Goal: Consume media (video, audio)

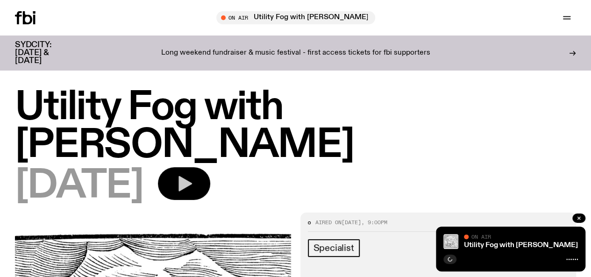
click at [192, 176] on icon "button" at bounding box center [186, 183] width 14 height 15
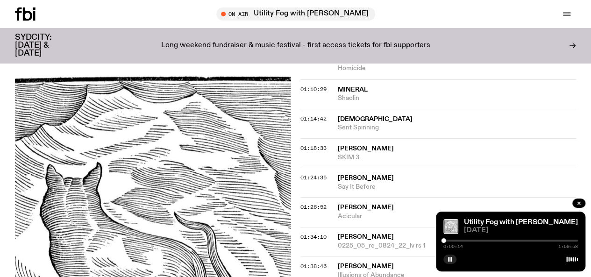
scroll to position [796, 0]
click at [349, 116] on span "[DEMOGRAPHIC_DATA]" at bounding box center [375, 119] width 75 height 7
click at [349, 115] on div "Copied" at bounding box center [457, 124] width 239 height 18
click at [331, 139] on div "01:14:42 Klahrk Sent Spinning Copied" at bounding box center [439, 153] width 276 height 29
click at [332, 117] on div "01:14:42" at bounding box center [319, 119] width 37 height 5
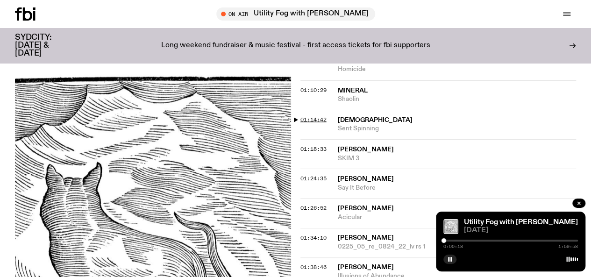
click at [316, 115] on span "01:14:42" at bounding box center [314, 118] width 26 height 7
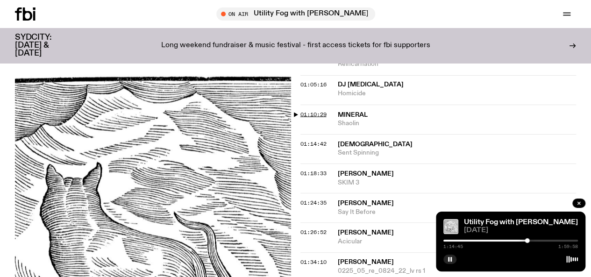
click at [316, 134] on div "01:10:29 Mineral Shaolin" at bounding box center [439, 148] width 276 height 29
click at [316, 110] on span "01:10:29" at bounding box center [314, 113] width 26 height 7
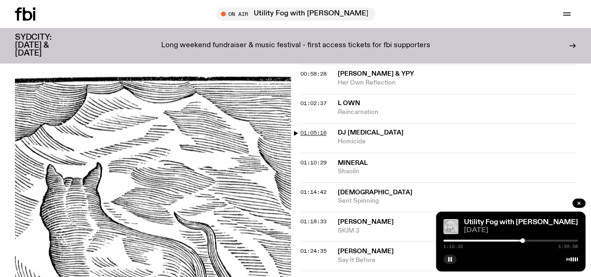
click at [311, 129] on span "01:05:16" at bounding box center [314, 132] width 26 height 7
click at [316, 100] on span "01:02:37" at bounding box center [314, 103] width 26 height 7
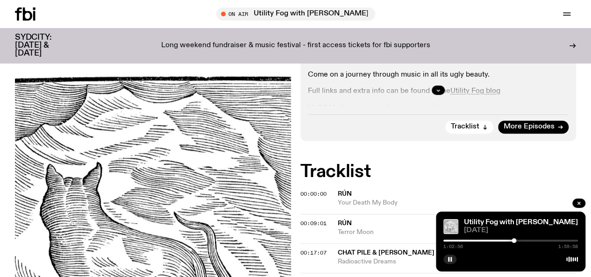
scroll to position [280, 0]
click at [238, 146] on img at bounding box center [153, 239] width 276 height 368
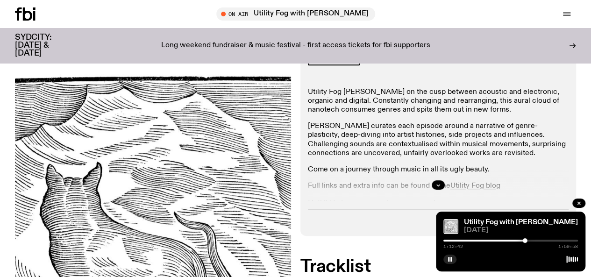
scroll to position [247, 0]
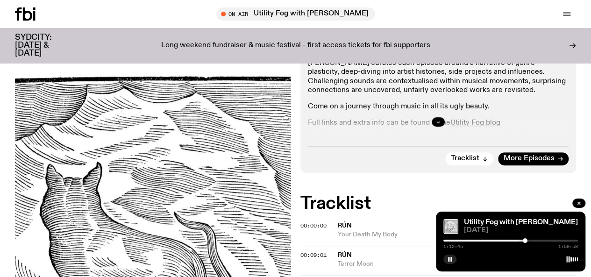
click at [439, 119] on icon "button" at bounding box center [439, 122] width 6 height 6
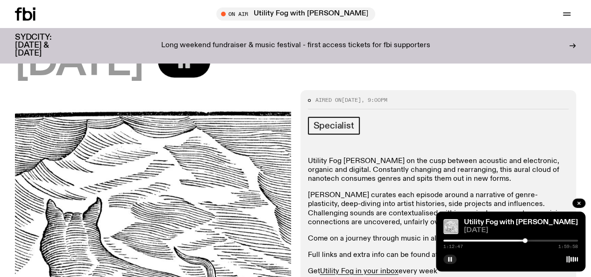
scroll to position [115, 0]
click at [241, 145] on img at bounding box center [153, 274] width 276 height 368
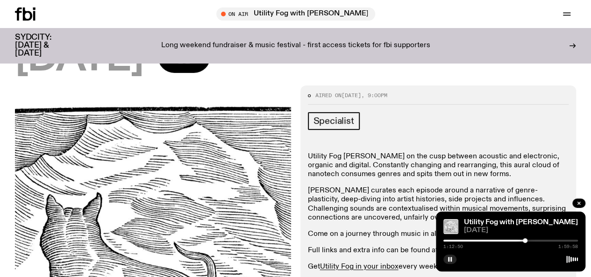
scroll to position [122, 0]
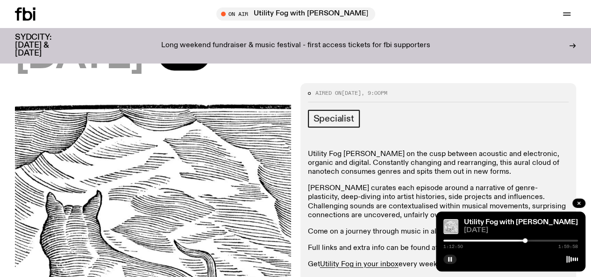
click at [138, 181] on img at bounding box center [153, 267] width 276 height 368
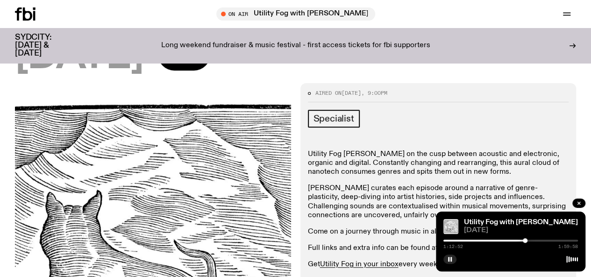
click at [138, 181] on img at bounding box center [153, 267] width 276 height 368
click at [337, 114] on span "Specialist" at bounding box center [334, 119] width 41 height 10
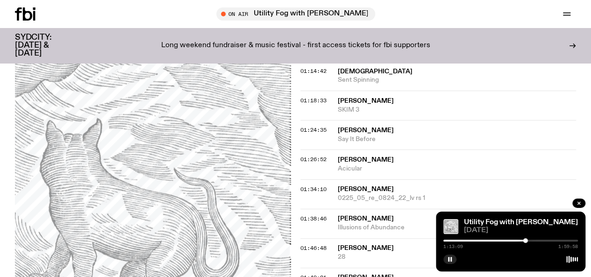
scroll to position [845, 0]
click at [450, 258] on icon "button" at bounding box center [450, 260] width 6 height 6
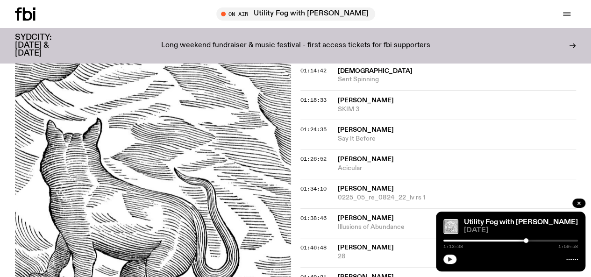
click at [450, 258] on icon "button" at bounding box center [450, 260] width 6 height 6
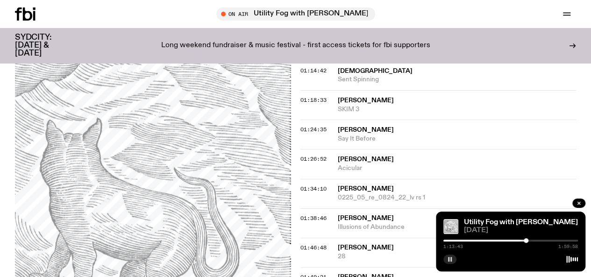
click at [450, 258] on icon "button" at bounding box center [450, 260] width 6 height 6
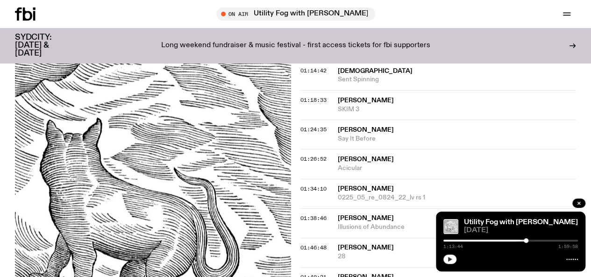
click at [450, 258] on icon "button" at bounding box center [450, 260] width 6 height 6
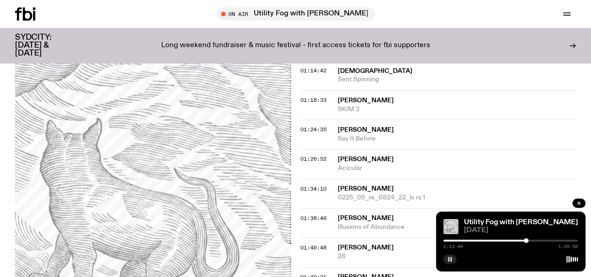
click at [450, 258] on icon "button" at bounding box center [450, 260] width 6 height 6
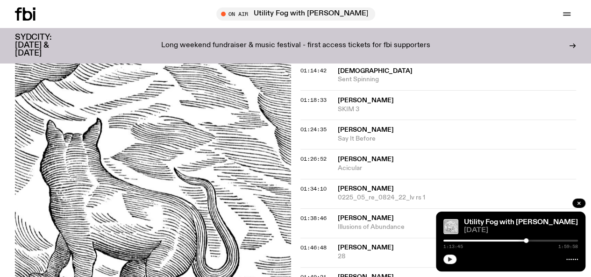
click at [450, 258] on icon "button" at bounding box center [450, 260] width 6 height 6
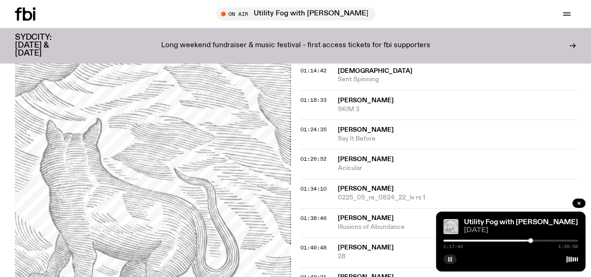
click at [448, 260] on rect "button" at bounding box center [448, 259] width 1 height 5
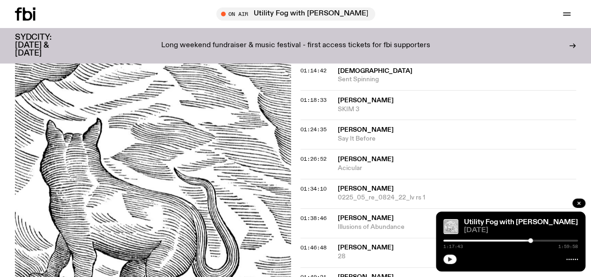
click at [448, 260] on icon "button" at bounding box center [450, 259] width 4 height 5
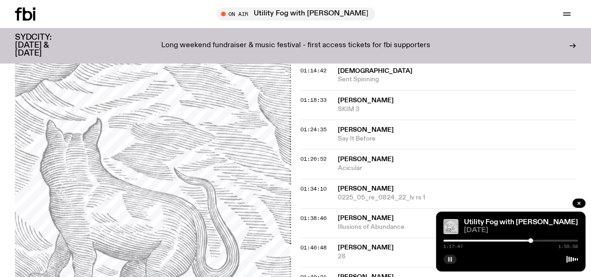
click at [448, 260] on rect "button" at bounding box center [448, 259] width 1 height 5
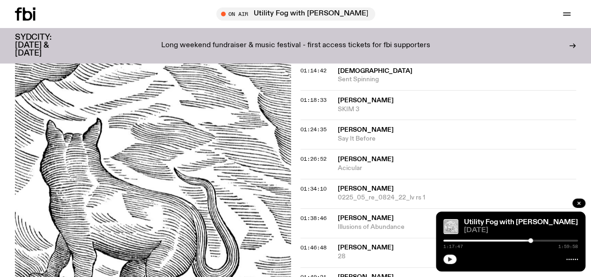
click at [448, 260] on icon "button" at bounding box center [450, 259] width 4 height 5
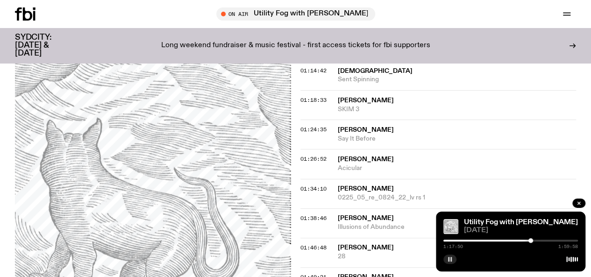
click at [448, 260] on rect "button" at bounding box center [448, 259] width 1 height 5
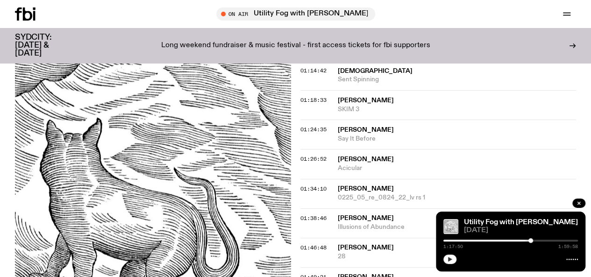
click at [453, 267] on div "Utility Fog with [PERSON_NAME] [DATE] 1:17:50 1:59:58" at bounding box center [511, 242] width 150 height 60
click at [453, 263] on button "button" at bounding box center [450, 259] width 13 height 9
click at [452, 261] on rect "button" at bounding box center [451, 259] width 1 height 5
click at [452, 260] on icon "button" at bounding box center [450, 260] width 6 height 6
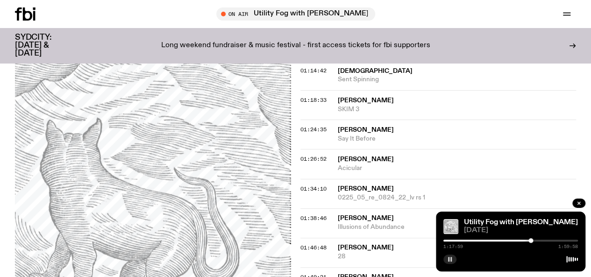
drag, startPoint x: 414, startPoint y: 95, endPoint x: 437, endPoint y: 92, distance: 23.1
click at [437, 149] on div "01:24:35 [PERSON_NAME] Say It Before" at bounding box center [439, 163] width 276 height 29
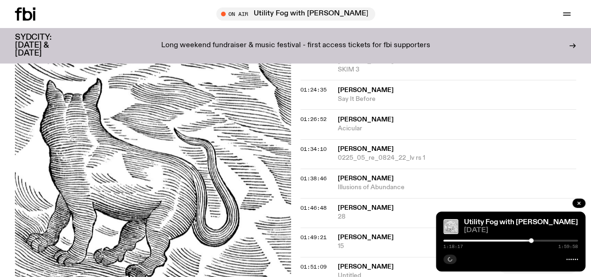
scroll to position [883, 0]
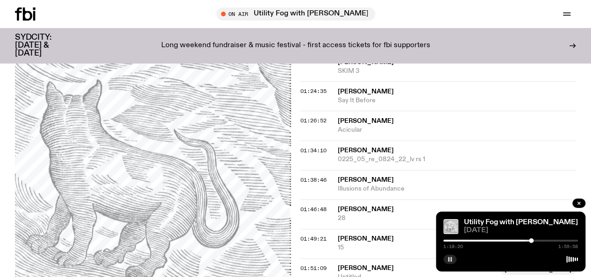
click at [456, 268] on div "Utility Fog with [PERSON_NAME] [DATE] 1:18:20 1:59:58" at bounding box center [511, 242] width 150 height 60
click at [454, 263] on button "button" at bounding box center [450, 259] width 13 height 9
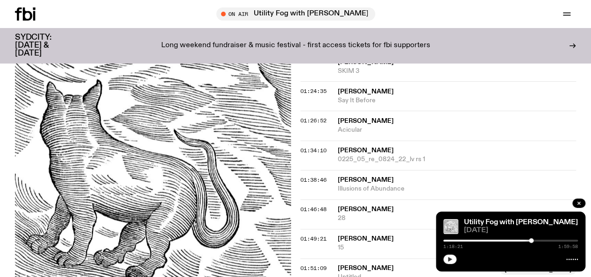
click at [454, 263] on button "button" at bounding box center [450, 259] width 13 height 9
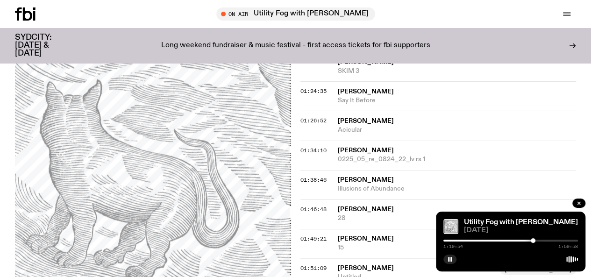
click at [454, 265] on div "Utility Fog with [PERSON_NAME] [DATE] 1:19:54 1:59:58" at bounding box center [511, 242] width 150 height 60
click at [452, 259] on icon "button" at bounding box center [450, 260] width 6 height 6
click at [451, 258] on icon "button" at bounding box center [450, 260] width 6 height 6
click at [451, 262] on button "button" at bounding box center [450, 259] width 13 height 9
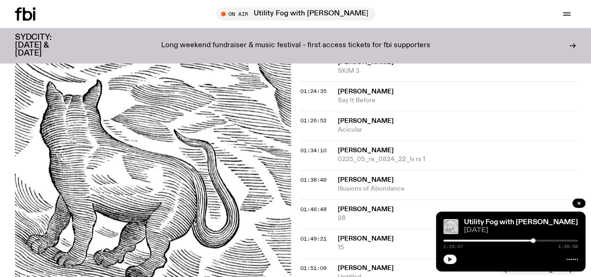
click at [451, 262] on icon "button" at bounding box center [450, 260] width 6 height 6
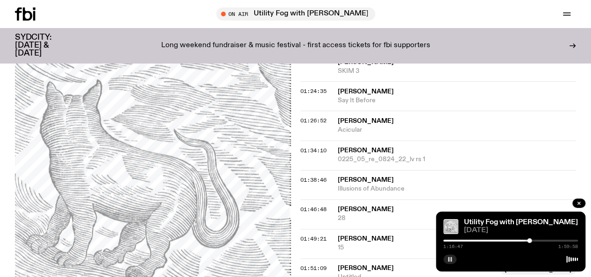
click at [530, 242] on div at bounding box center [529, 240] width 5 height 5
click at [451, 259] on rect "button" at bounding box center [451, 259] width 1 height 5
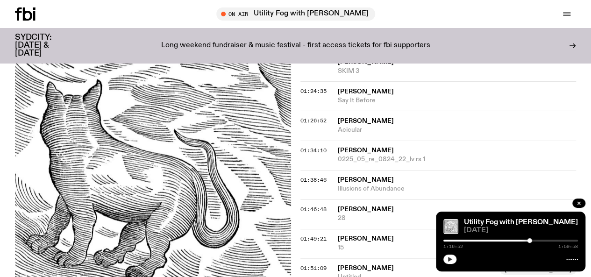
click at [451, 259] on icon "button" at bounding box center [450, 260] width 6 height 6
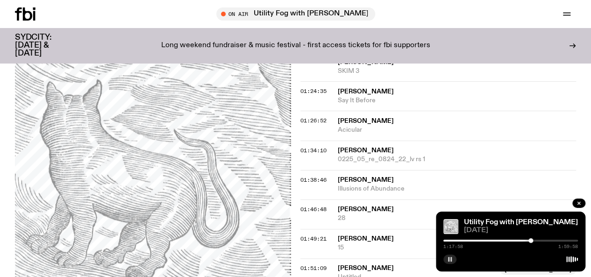
click at [452, 261] on icon "button" at bounding box center [450, 260] width 6 height 6
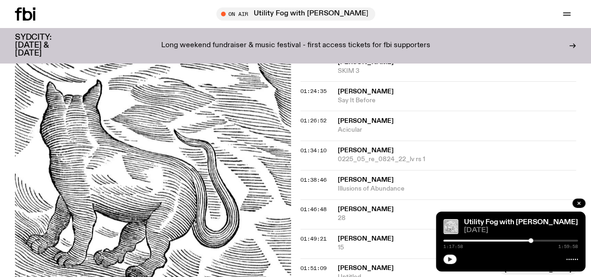
click at [447, 262] on button "button" at bounding box center [450, 259] width 13 height 9
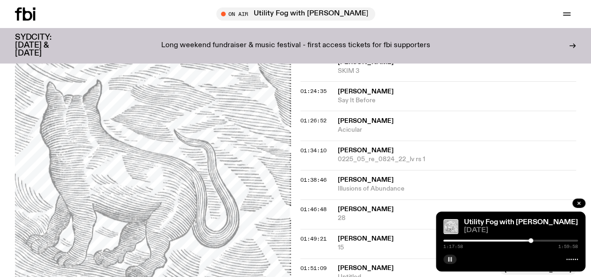
click at [446, 258] on button "button" at bounding box center [450, 259] width 13 height 9
click at [340, 184] on span "Illusions of Abundance" at bounding box center [457, 188] width 239 height 9
click at [453, 259] on button "button" at bounding box center [450, 259] width 13 height 9
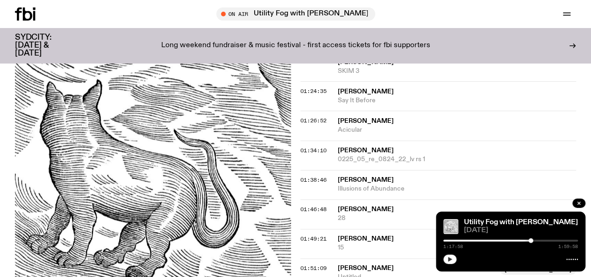
click at [453, 259] on button "button" at bounding box center [450, 259] width 13 height 9
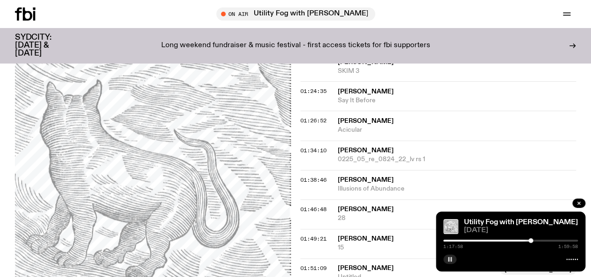
click at [451, 258] on rect "button" at bounding box center [451, 259] width 1 height 5
click at [451, 258] on icon "button" at bounding box center [450, 260] width 6 height 6
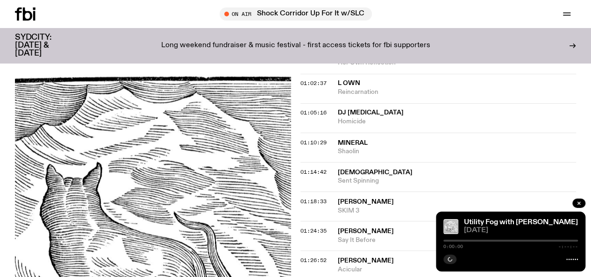
scroll to position [744, 0]
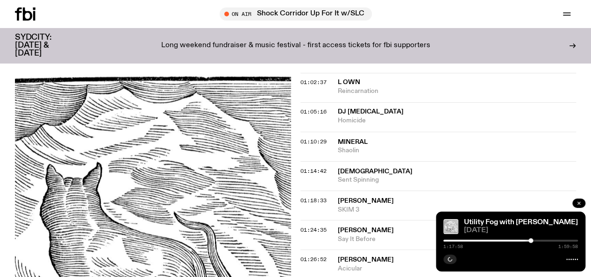
click at [579, 201] on icon "button" at bounding box center [579, 204] width 6 height 6
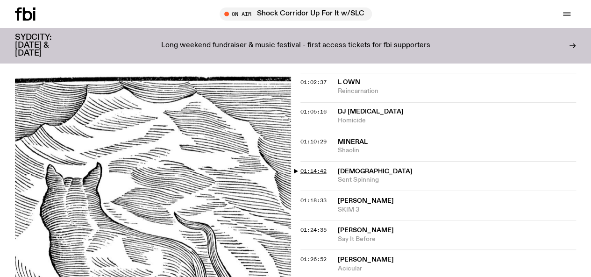
click at [315, 167] on span "01:14:42" at bounding box center [314, 170] width 26 height 7
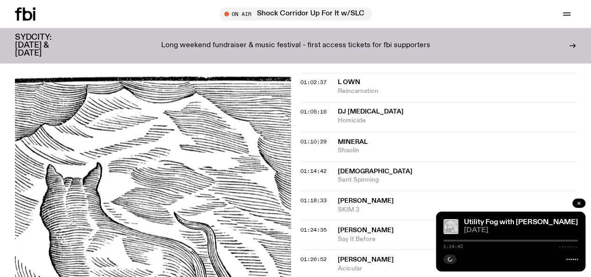
click at [579, 199] on button "button" at bounding box center [579, 203] width 13 height 9
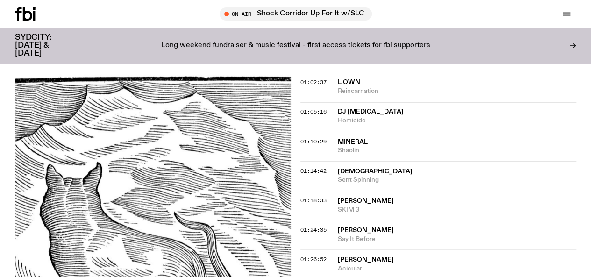
click at [0, 0] on span "Tune in live" at bounding box center [0, 0] width 0 height 0
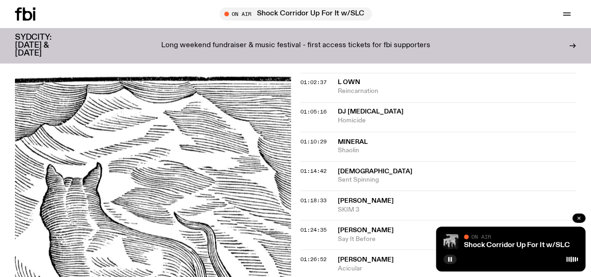
click at [576, 221] on icon "button" at bounding box center [579, 219] width 6 height 6
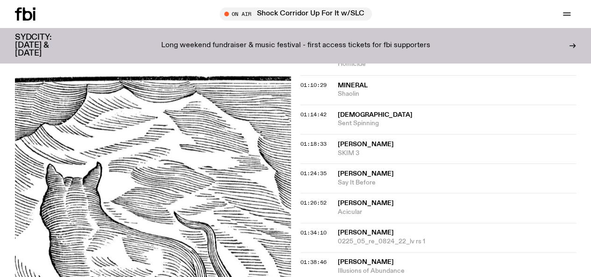
scroll to position [802, 0]
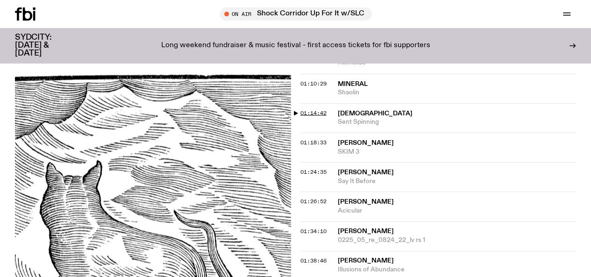
click at [307, 109] on span "01:14:42" at bounding box center [314, 112] width 26 height 7
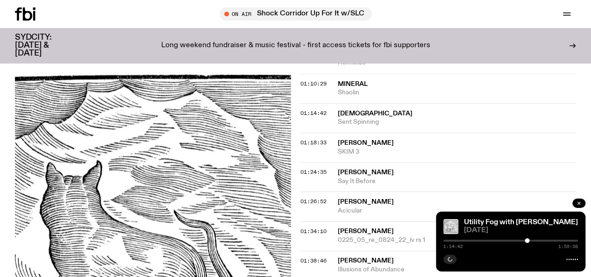
click at [582, 205] on button "button" at bounding box center [579, 203] width 13 height 9
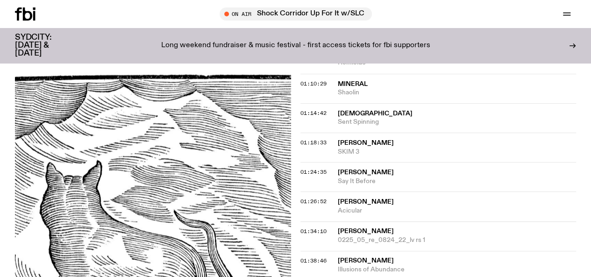
click at [337, 22] on div "Schedule Explore Read Volunteer Newsletter On Air Shock Corridor Up For It w/SL…" at bounding box center [295, 14] width 591 height 28
click at [318, 109] on span "01:14:42" at bounding box center [314, 112] width 26 height 7
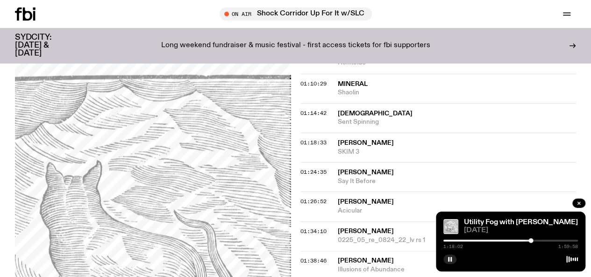
click at [531, 245] on div "1:18:02 1:59:58" at bounding box center [511, 243] width 135 height 11
click at [528, 242] on div at bounding box center [529, 240] width 5 height 5
click at [459, 261] on div at bounding box center [511, 258] width 135 height 11
click at [450, 258] on button "button" at bounding box center [450, 259] width 13 height 9
